Goal: Information Seeking & Learning: Check status

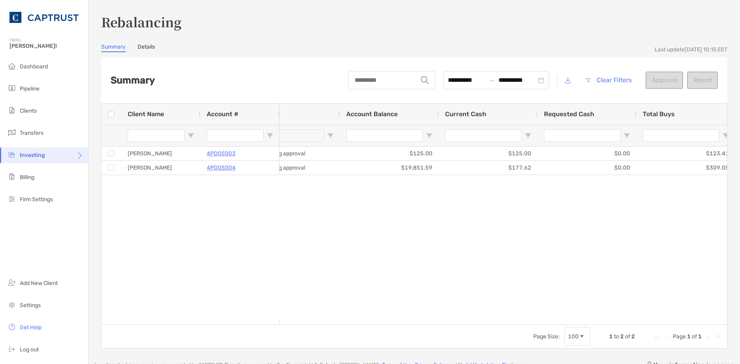
scroll to position [0, 23]
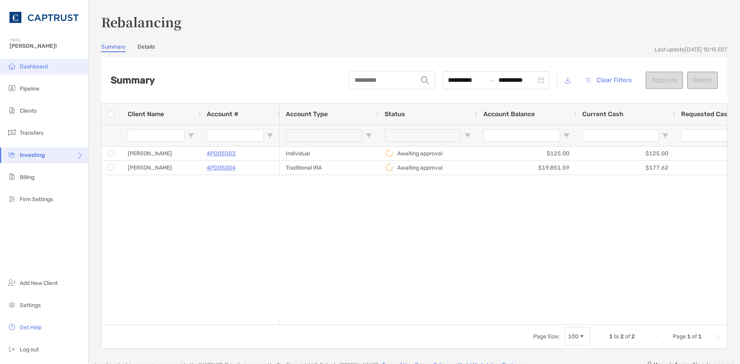
click at [31, 68] on span "Dashboard" at bounding box center [34, 66] width 28 height 7
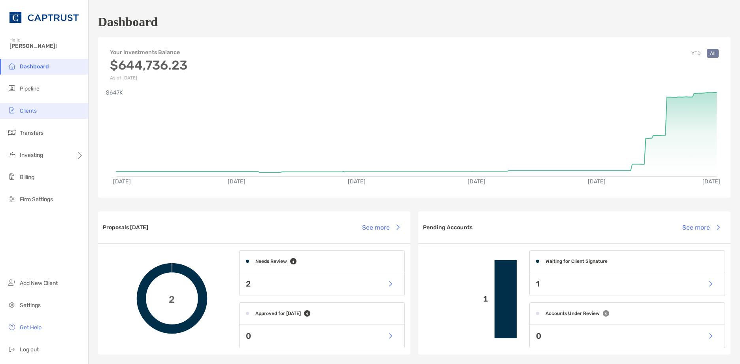
click at [54, 114] on li "Clients" at bounding box center [44, 111] width 88 height 16
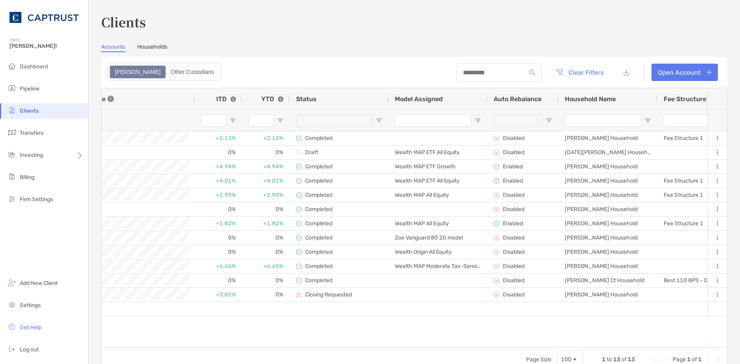
click at [477, 121] on span "Open Filter Menu" at bounding box center [478, 120] width 6 height 6
click at [502, 138] on div "Contains" at bounding box center [505, 135] width 56 height 7
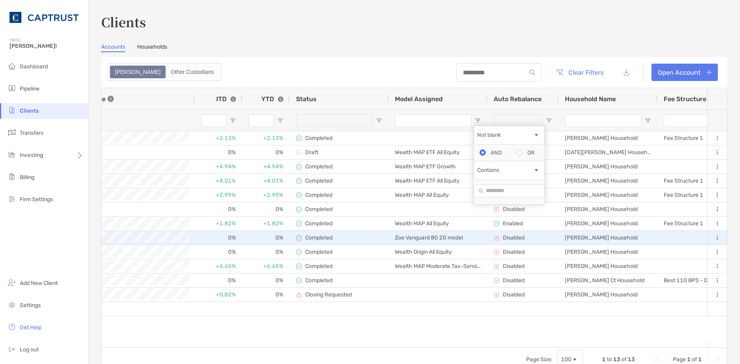
type input "********"
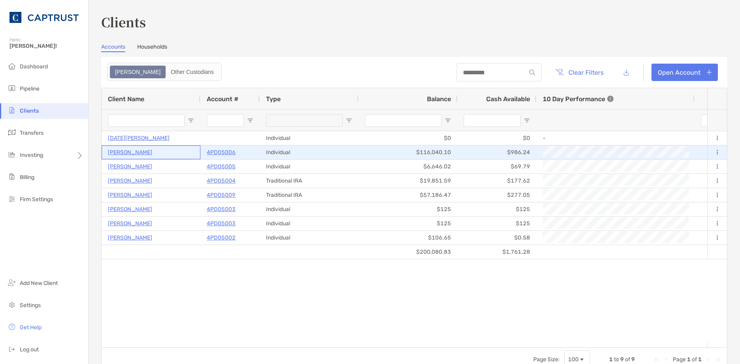
click at [134, 153] on p "[PERSON_NAME]" at bounding box center [130, 152] width 44 height 10
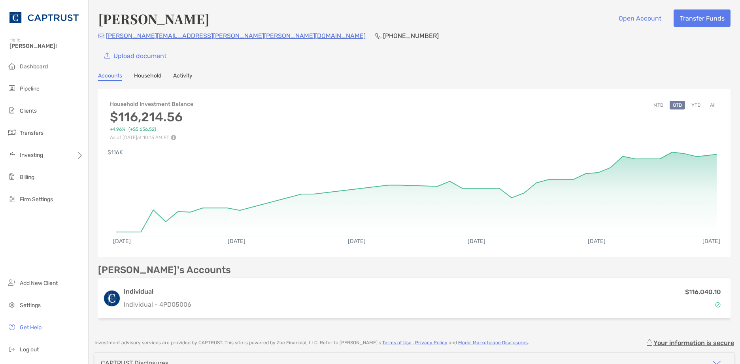
click at [190, 73] on link "Activity" at bounding box center [182, 76] width 19 height 9
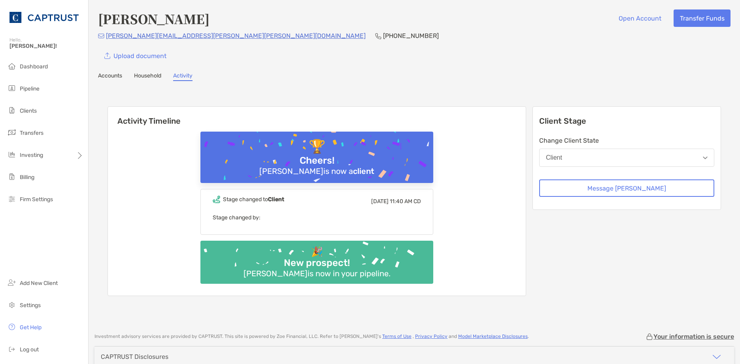
click at [113, 79] on link "Accounts" at bounding box center [110, 76] width 24 height 9
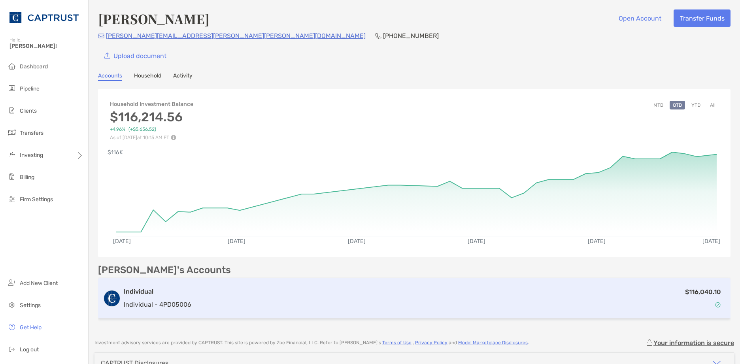
click at [144, 297] on div "Individual Individual - 4PD05006" at bounding box center [158, 298] width 68 height 23
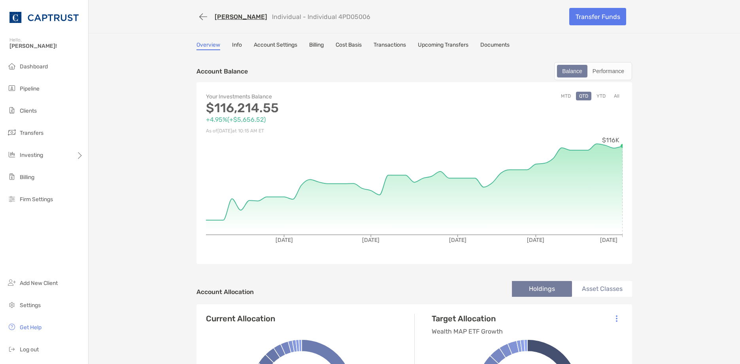
click at [400, 47] on link "Transactions" at bounding box center [390, 46] width 32 height 9
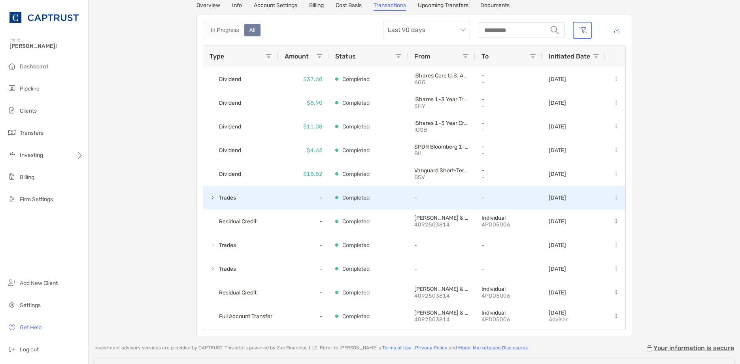
click at [210, 198] on span at bounding box center [212, 197] width 6 height 6
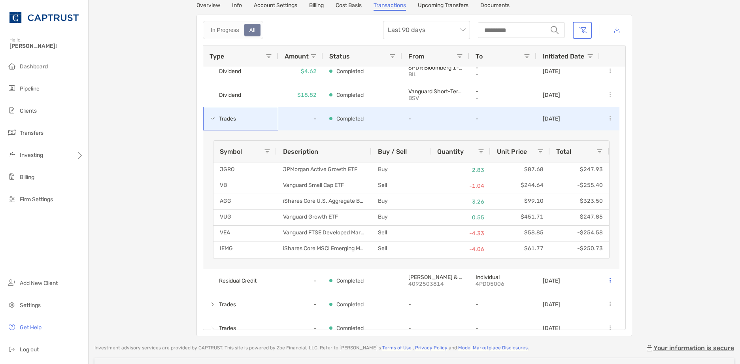
click at [212, 119] on span at bounding box center [212, 118] width 6 height 6
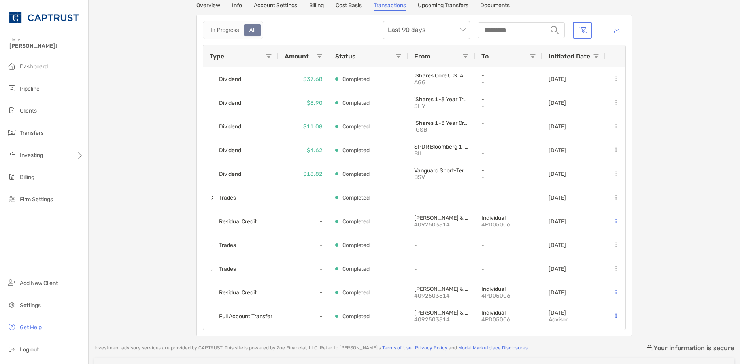
click at [170, 61] on div "[PERSON_NAME] Individual - Individual 4PD05006 Transfer Funds Overview Info Acc…" at bounding box center [414, 148] width 651 height 376
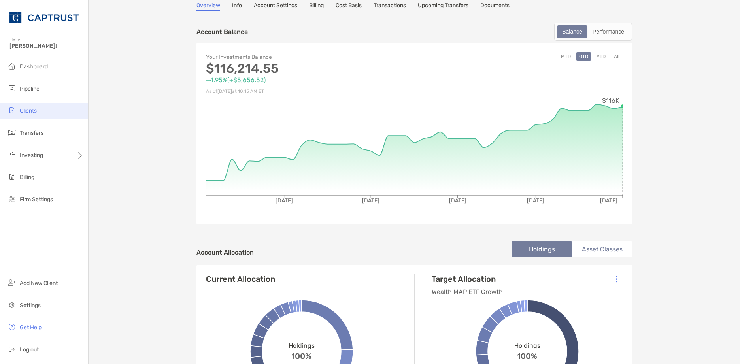
click at [34, 111] on span "Clients" at bounding box center [28, 111] width 17 height 7
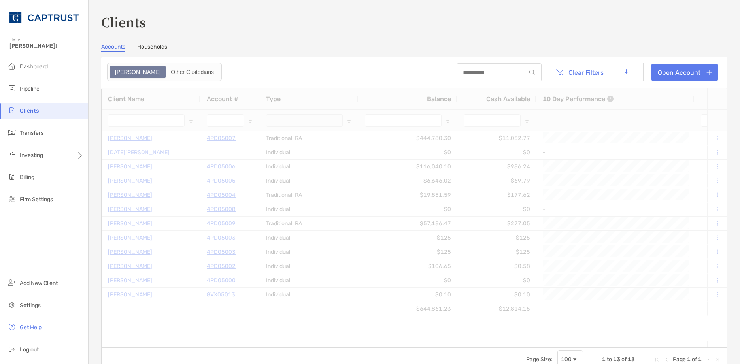
type input "********"
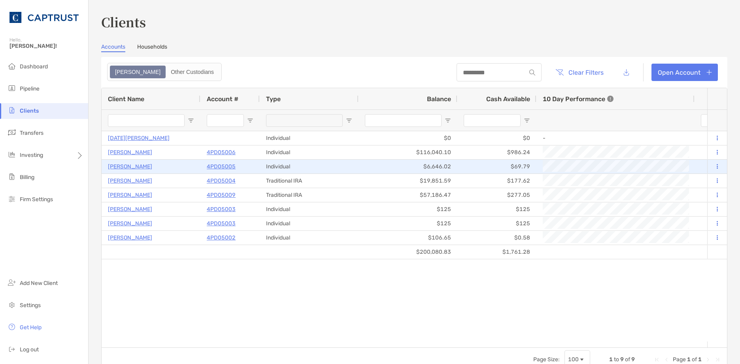
click at [226, 167] on p "4PD05005" at bounding box center [221, 167] width 29 height 10
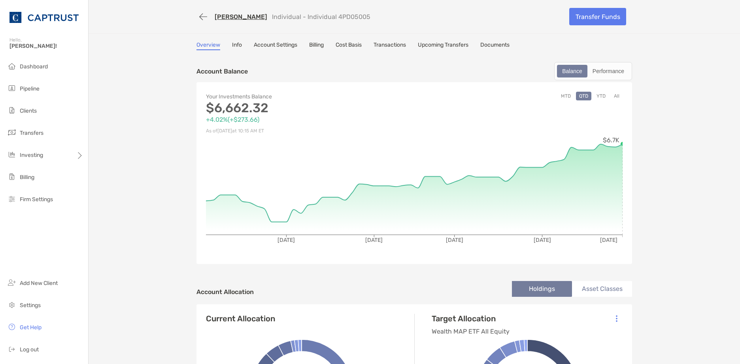
click at [403, 44] on link "Transactions" at bounding box center [390, 46] width 32 height 9
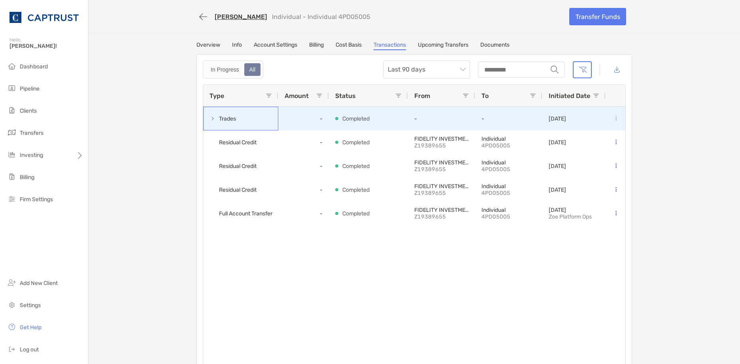
click at [211, 117] on span at bounding box center [212, 118] width 6 height 6
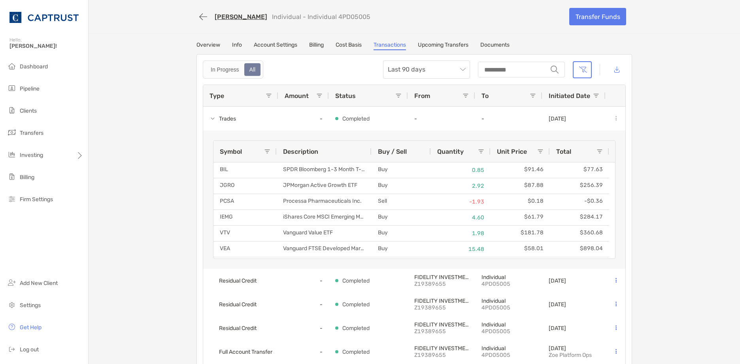
click at [351, 45] on link "Cost Basis" at bounding box center [349, 46] width 26 height 9
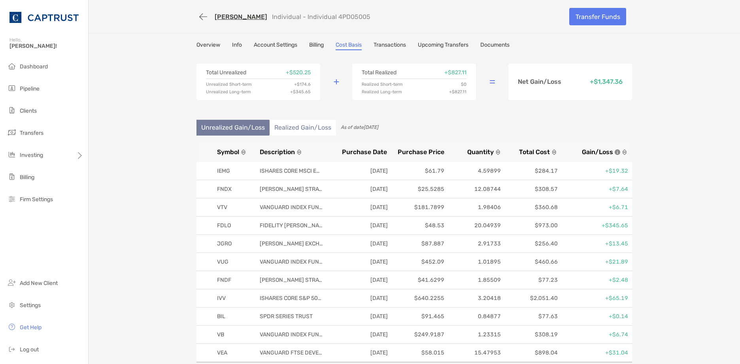
click at [218, 43] on div "Overview Info Account Settings Billing Cost Basis Transactions Upcoming Transfe…" at bounding box center [414, 46] width 436 height 9
click at [210, 45] on link "Overview" at bounding box center [208, 46] width 24 height 9
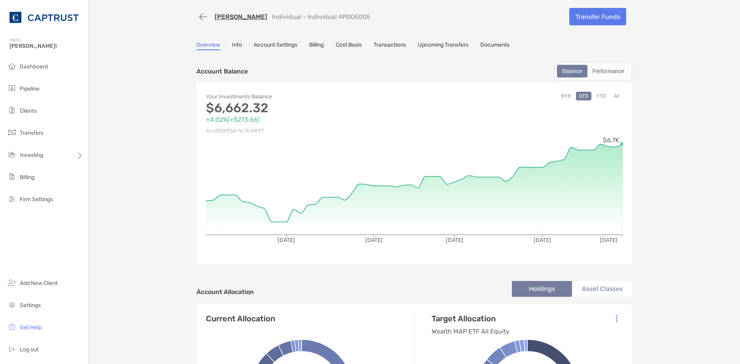
click at [343, 42] on link "Cost Basis" at bounding box center [349, 46] width 26 height 9
